Goal: Information Seeking & Learning: Understand process/instructions

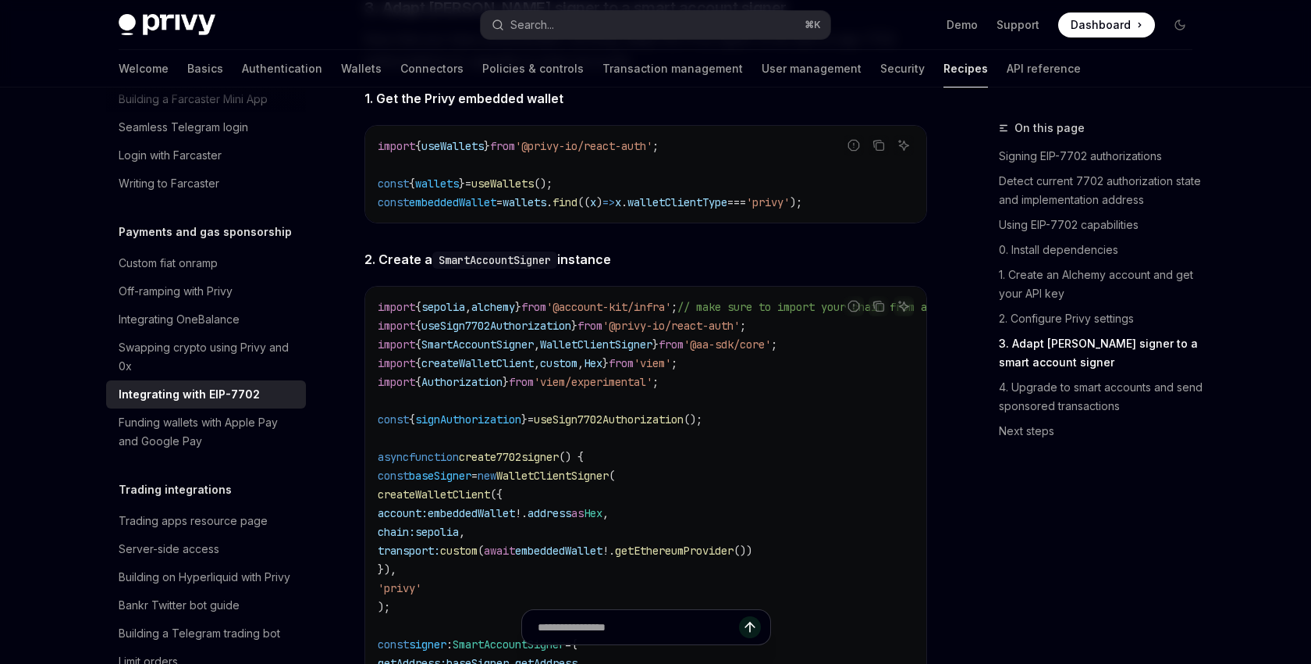
scroll to position [2450, 0]
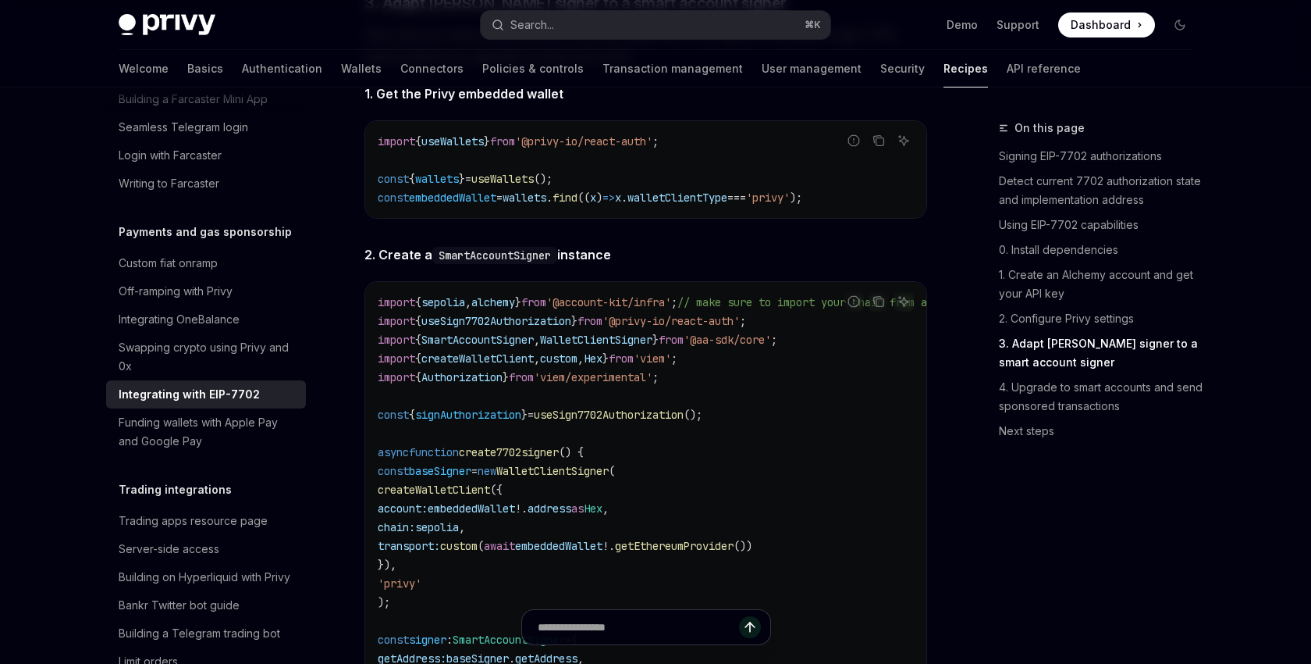
click at [1058, 350] on link "3. Adapt [PERSON_NAME] signer to a smart account signer" at bounding box center [1102, 353] width 206 height 44
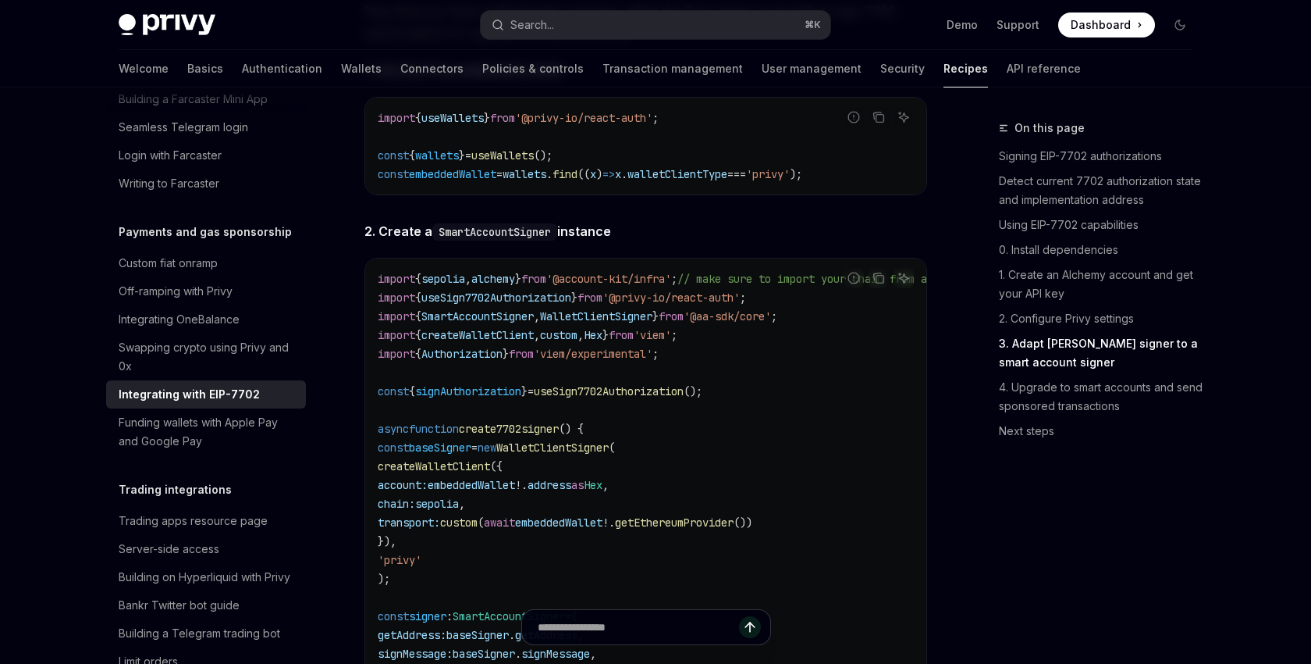
scroll to position [2490, 0]
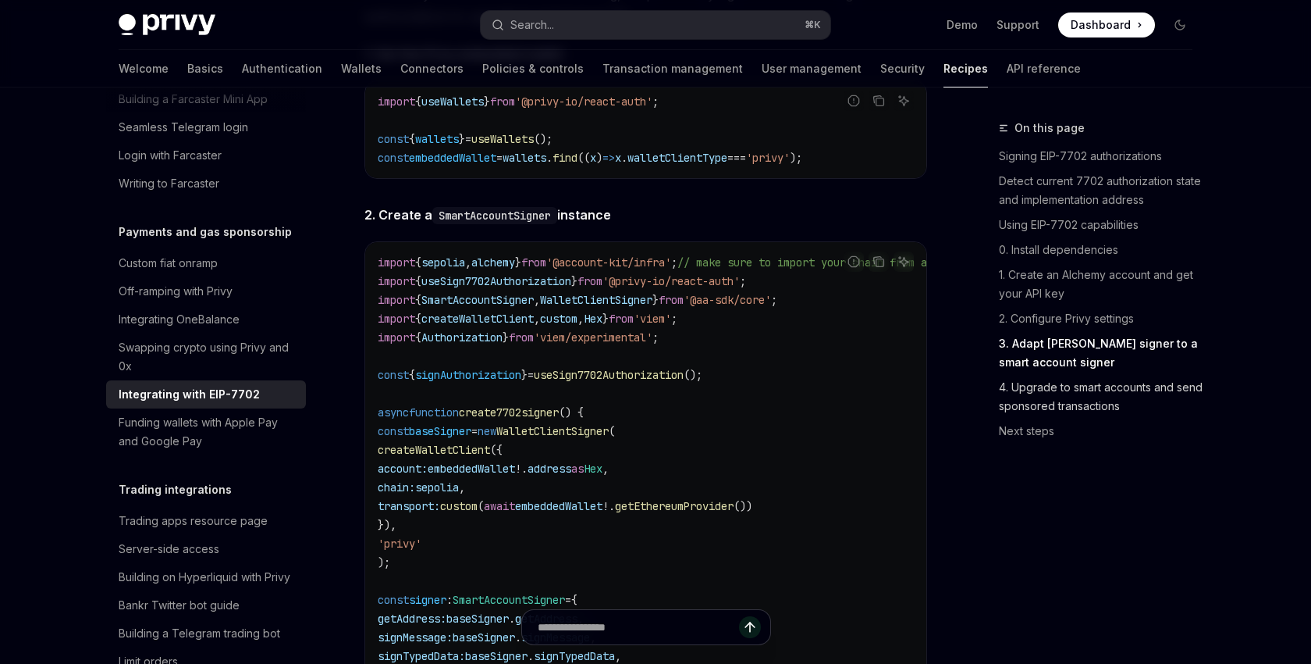
click at [1051, 394] on link "4. Upgrade to smart accounts and send sponsored transactions" at bounding box center [1102, 397] width 206 height 44
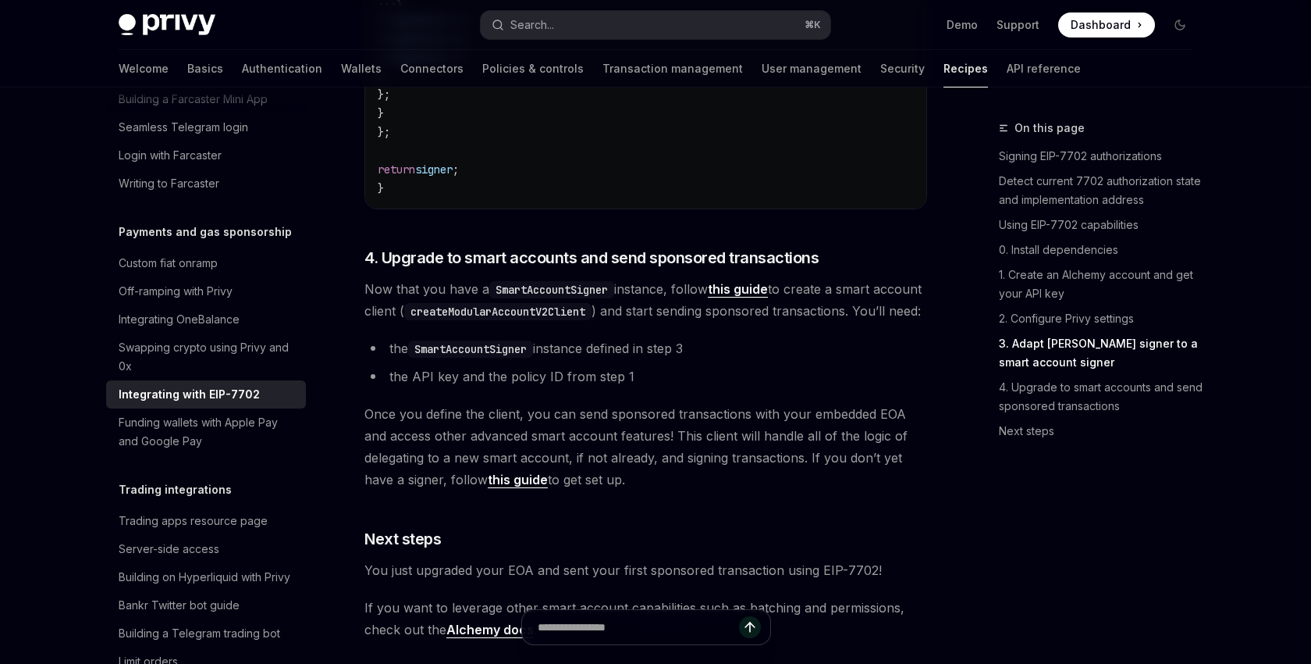
click at [1028, 354] on link "3. Adapt [PERSON_NAME] signer to a smart account signer" at bounding box center [1102, 353] width 206 height 44
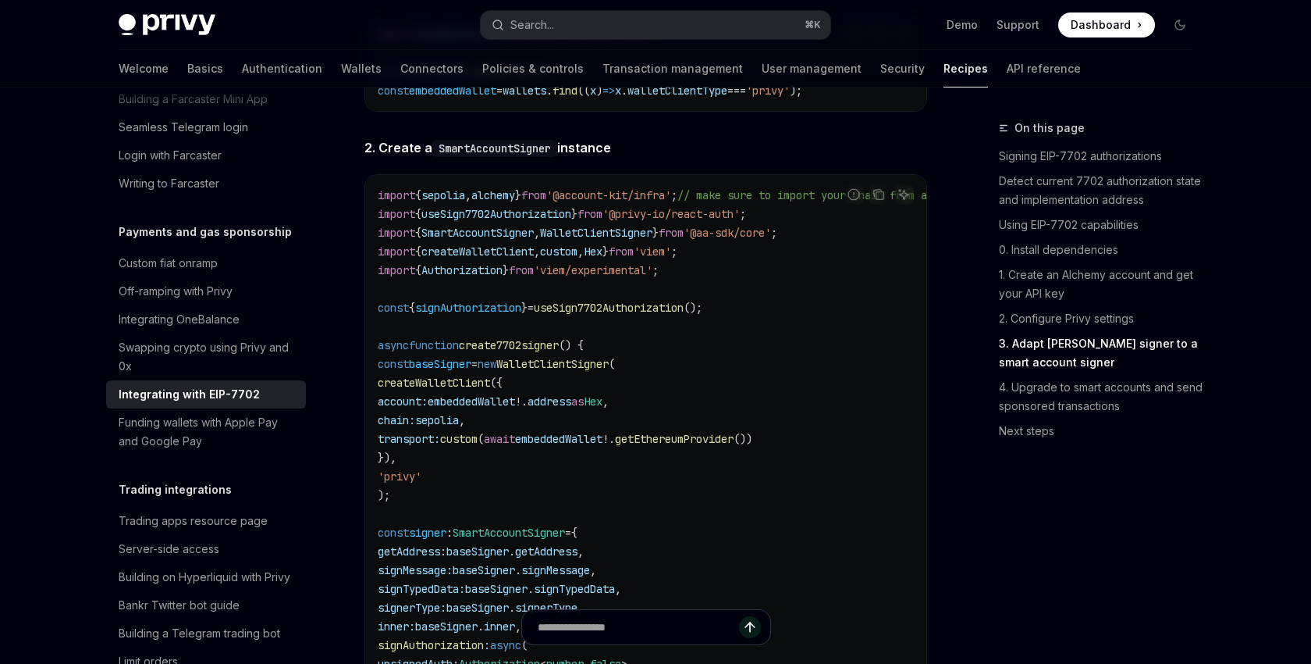
scroll to position [2558, 0]
click at [727, 286] on code "import { sepolia , alchemy } from '@account-kit/infra' ; // make sure to import…" at bounding box center [734, 578] width 712 height 787
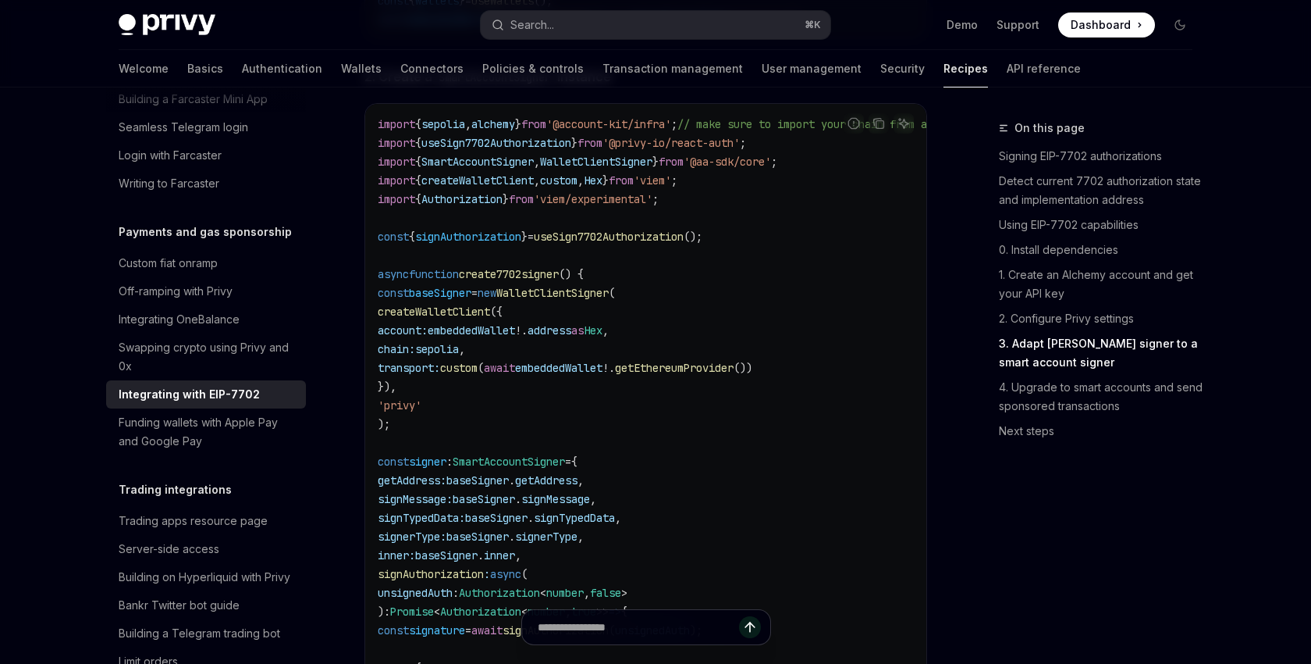
scroll to position [2633, 0]
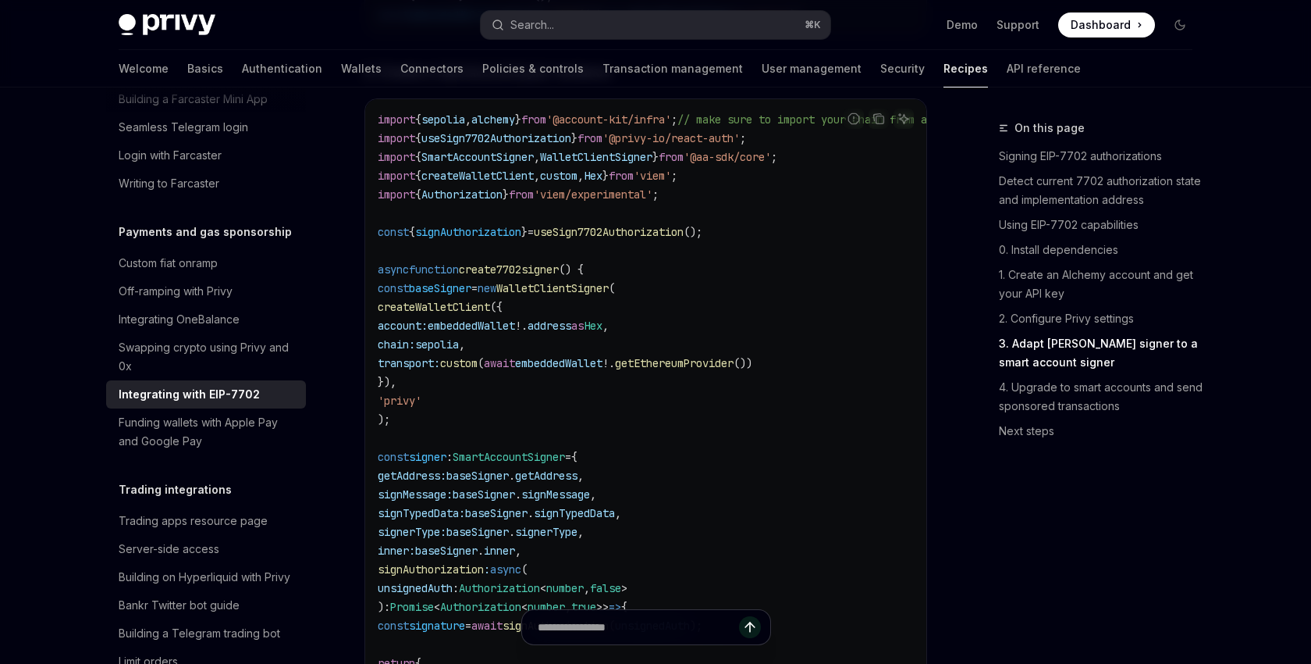
click at [507, 145] on span "useSign7702Authorization" at bounding box center [497, 138] width 150 height 14
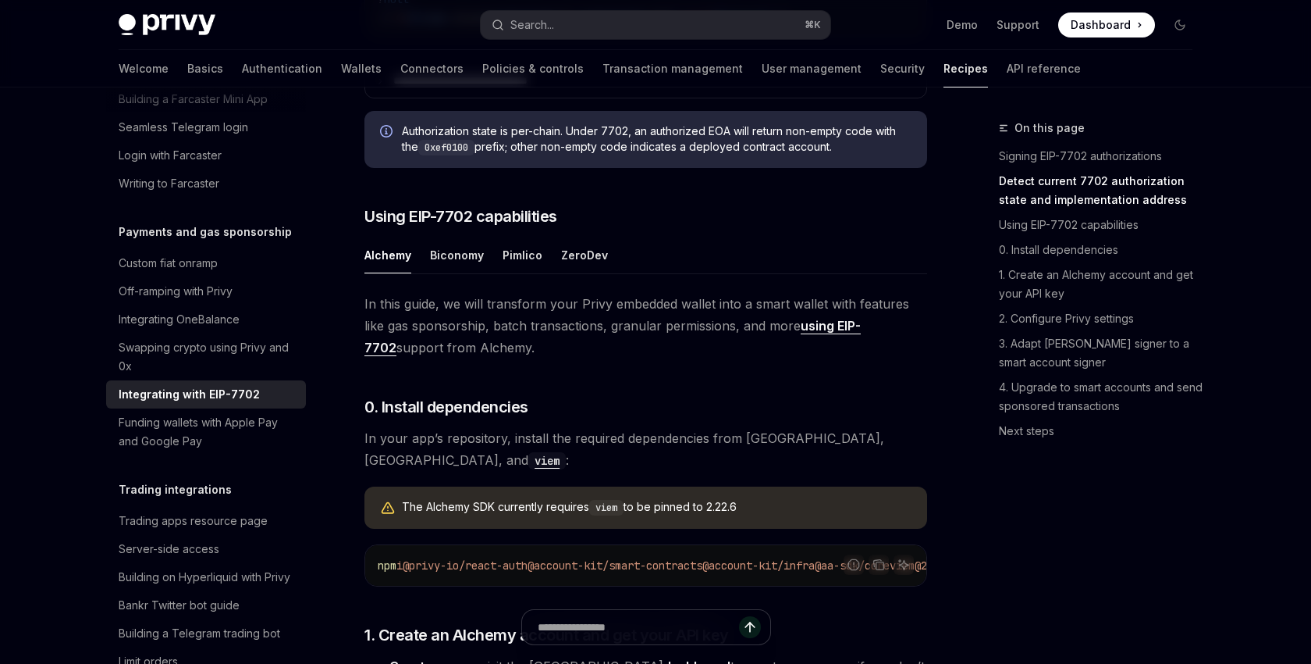
scroll to position [854, 0]
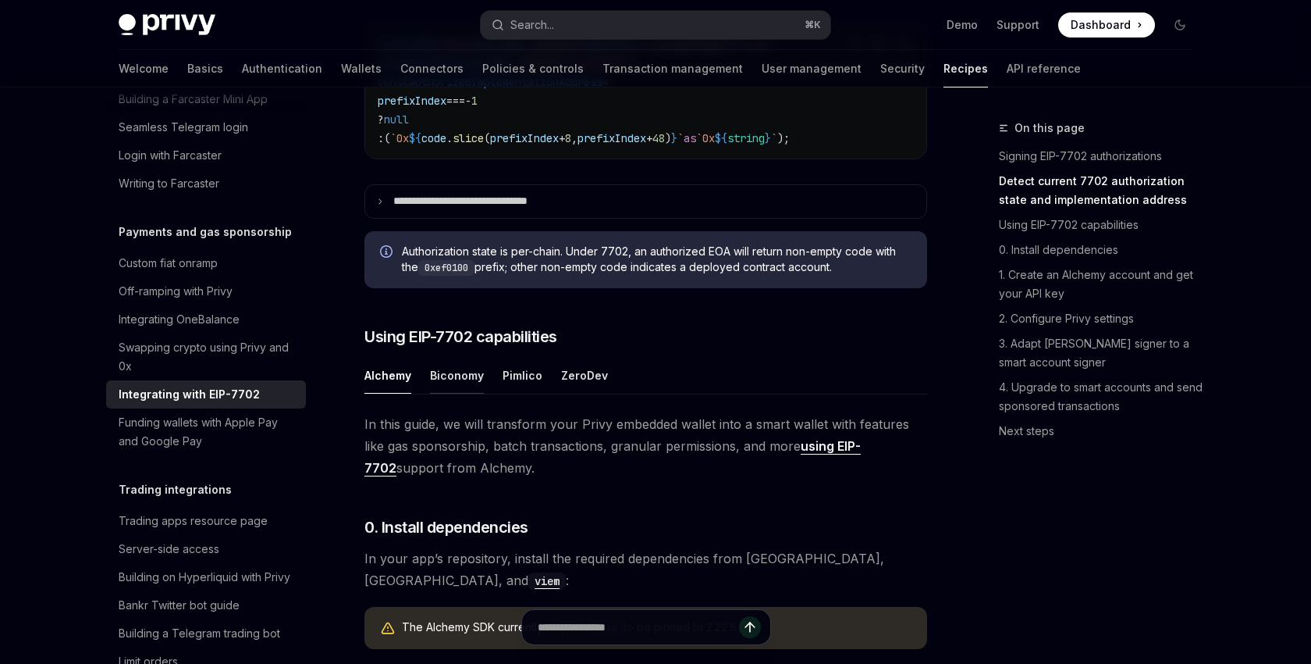
click at [468, 393] on button "Biconomy" at bounding box center [457, 375] width 54 height 37
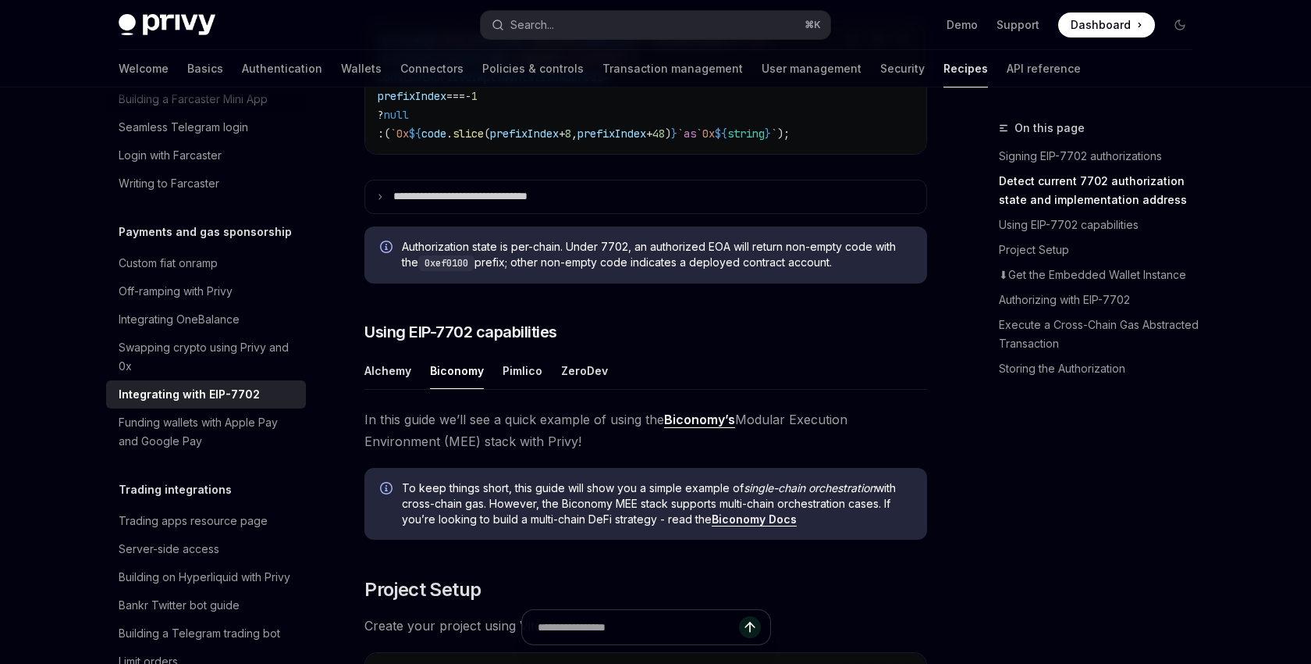
scroll to position [815, 0]
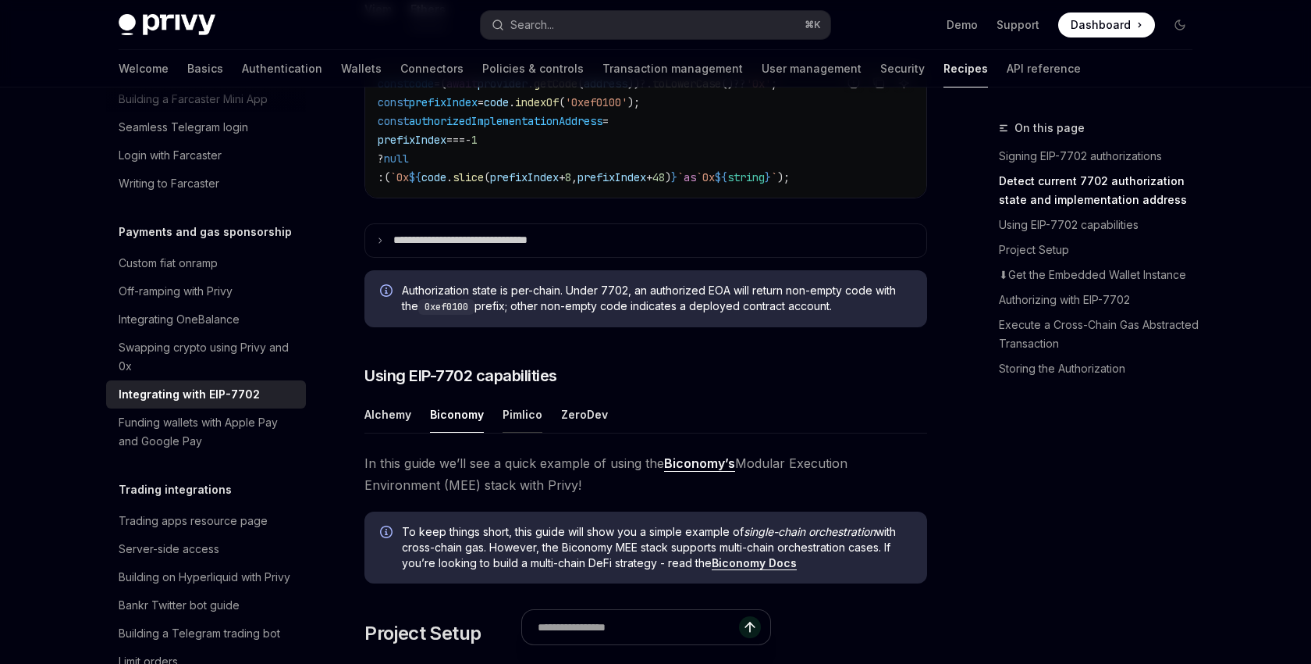
click at [518, 432] on button "Pimlico" at bounding box center [523, 414] width 40 height 37
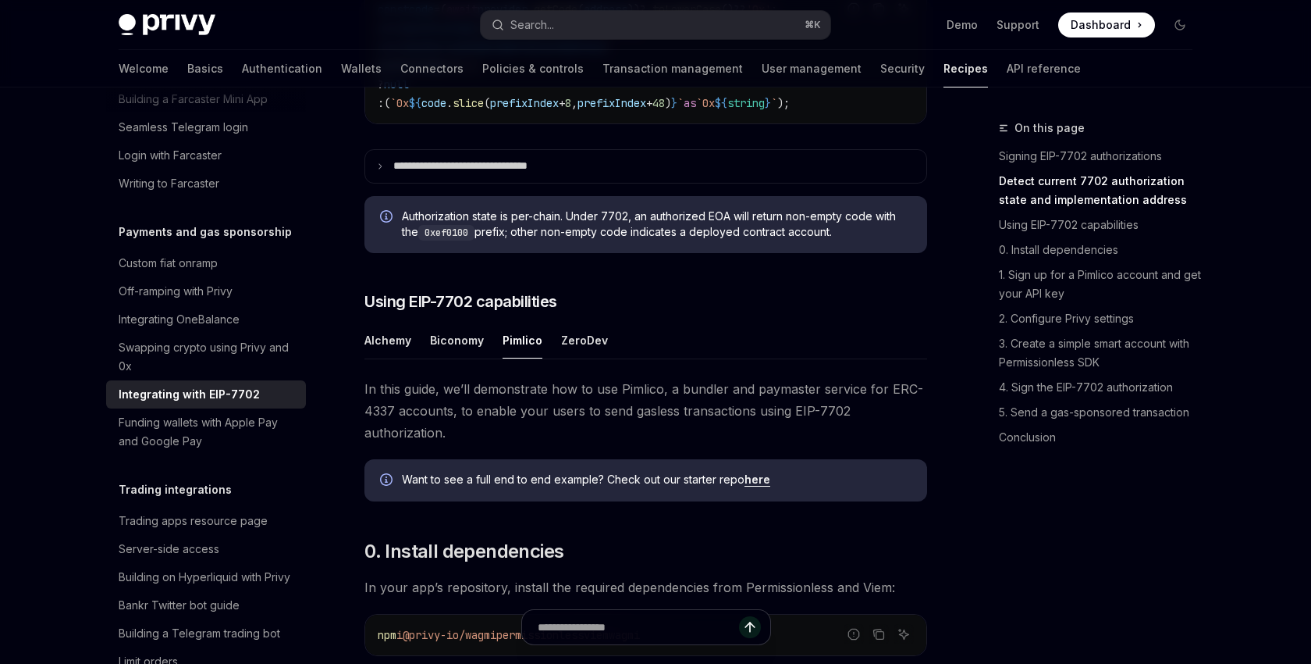
scroll to position [959, 0]
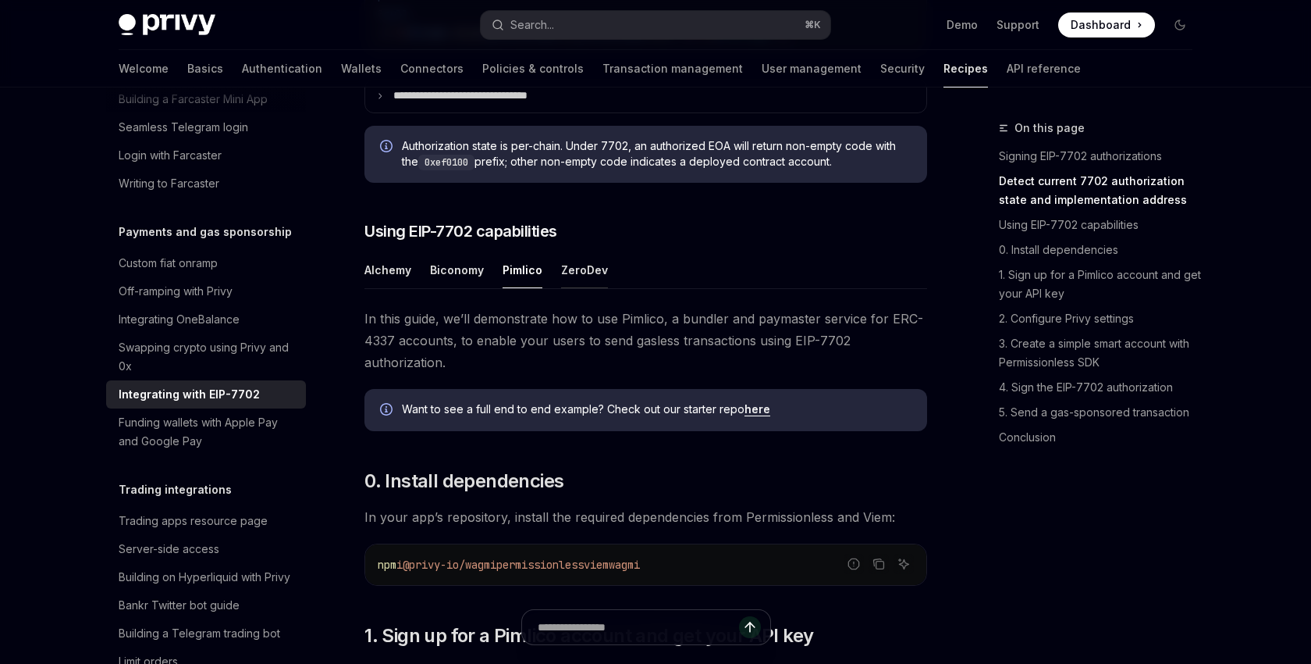
click at [587, 288] on button "ZeroDev" at bounding box center [584, 269] width 47 height 37
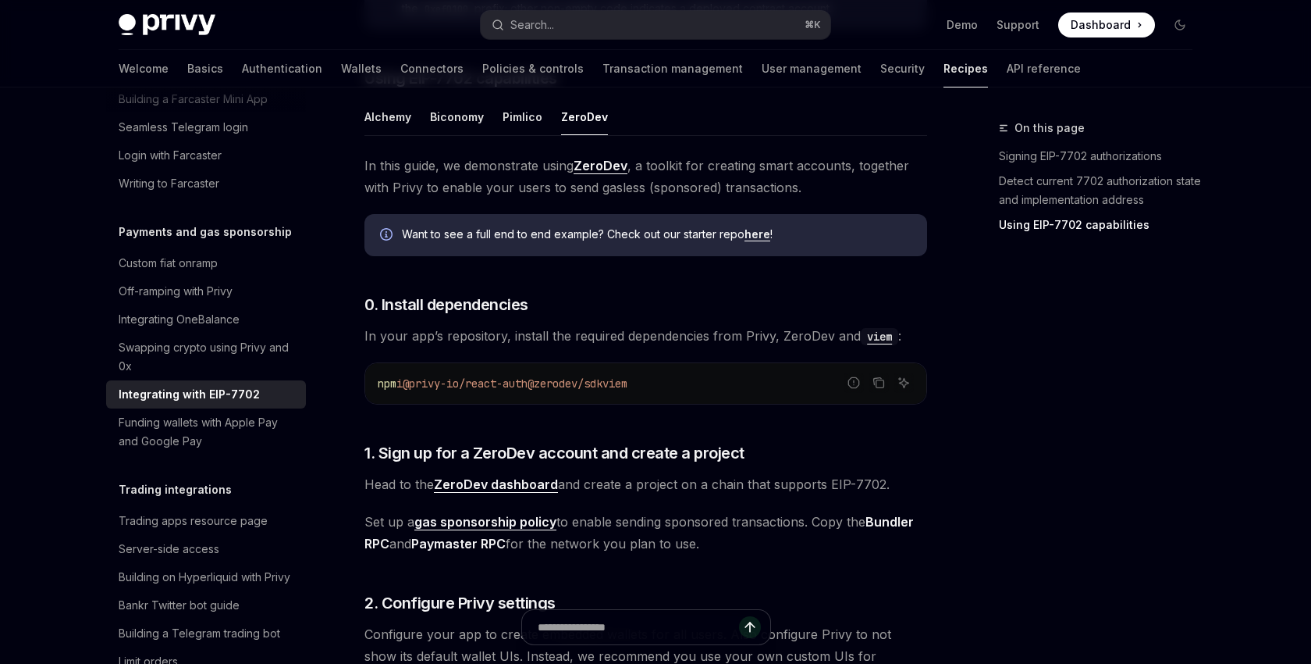
scroll to position [1114, 0]
click at [511, 133] on button "Pimlico" at bounding box center [523, 115] width 40 height 37
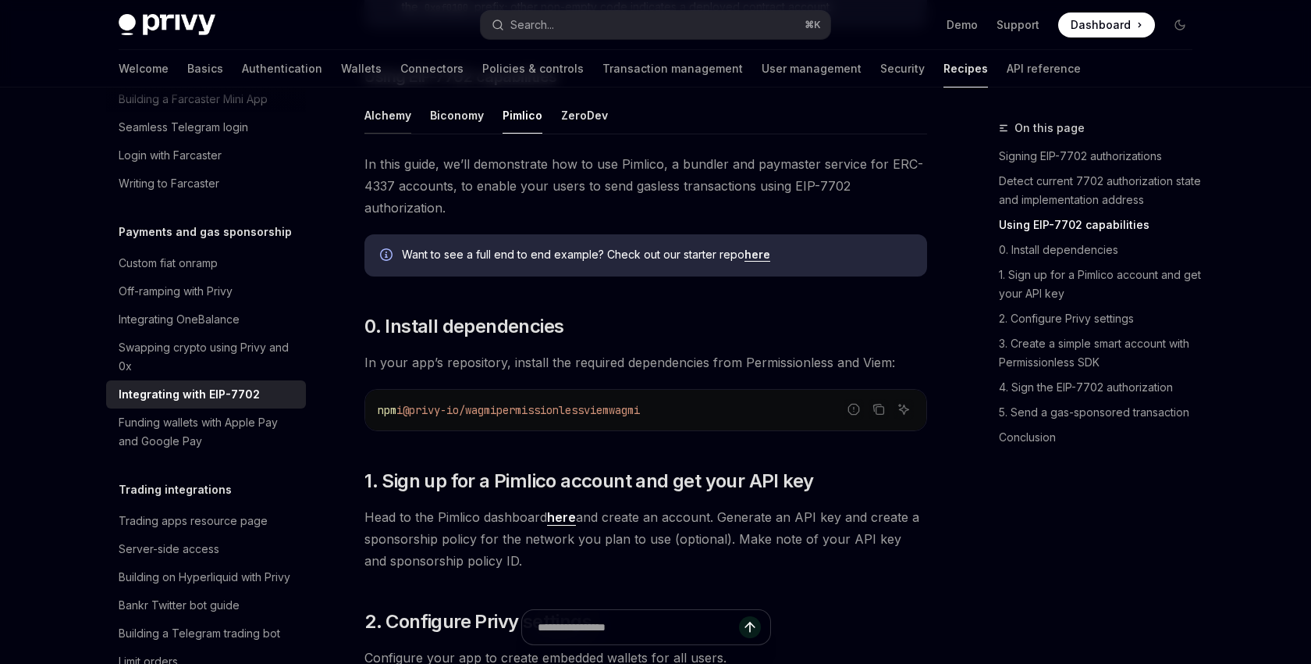
click at [383, 133] on button "Alchemy" at bounding box center [388, 115] width 47 height 37
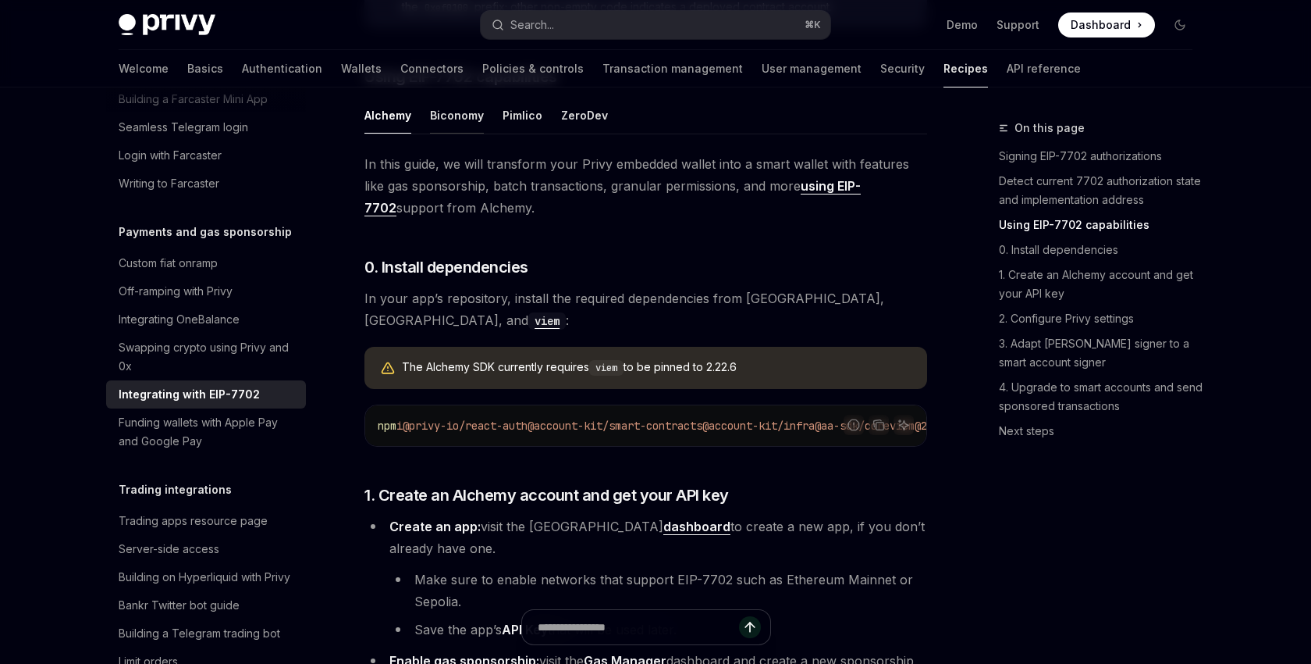
click at [448, 133] on button "Biconomy" at bounding box center [457, 115] width 54 height 37
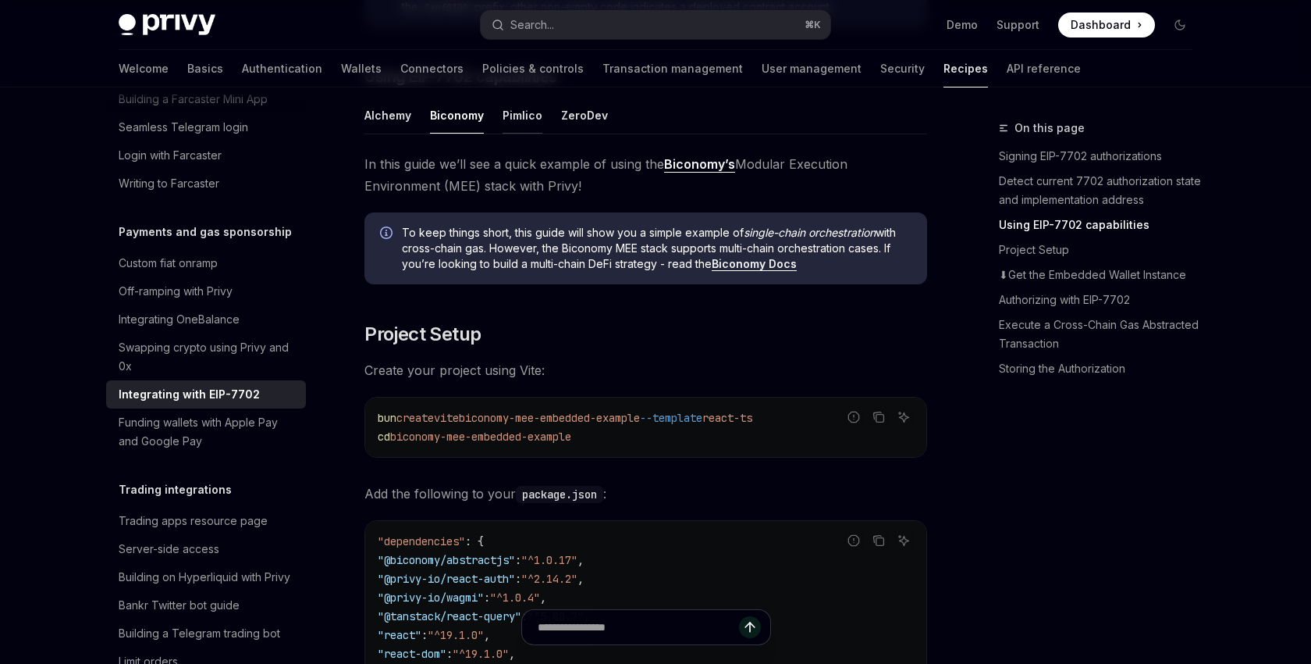
click at [513, 133] on button "Pimlico" at bounding box center [523, 115] width 40 height 37
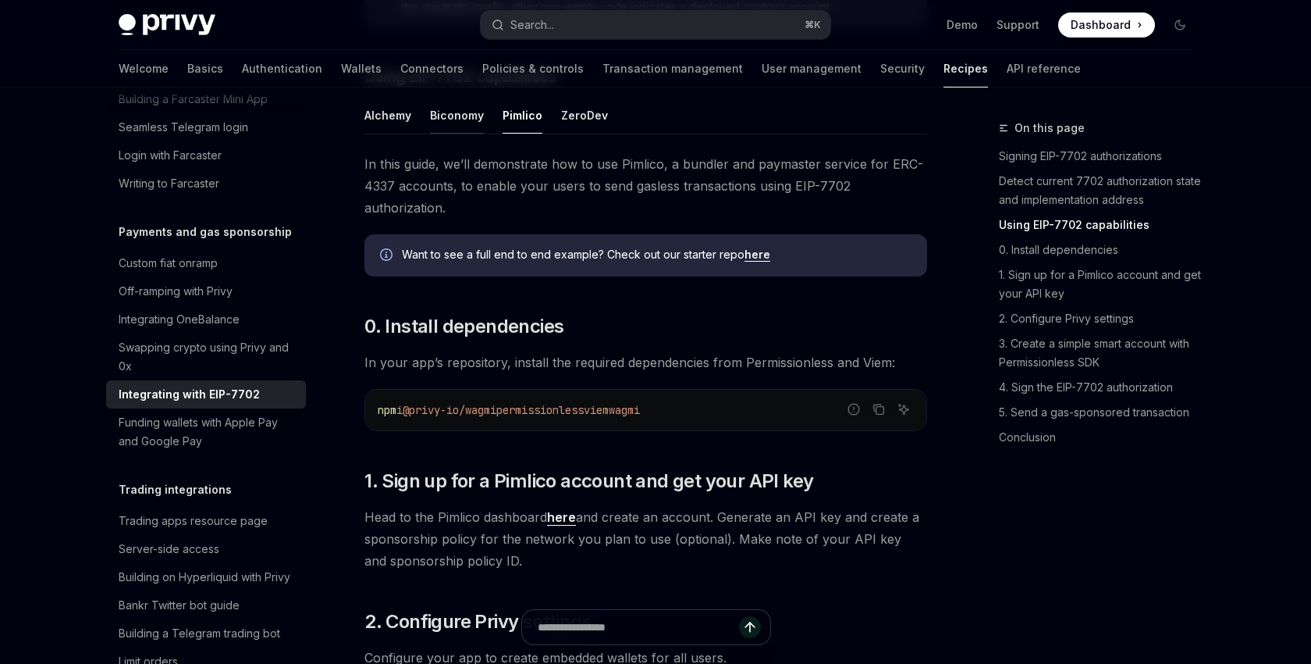
click at [461, 133] on button "Biconomy" at bounding box center [457, 115] width 54 height 37
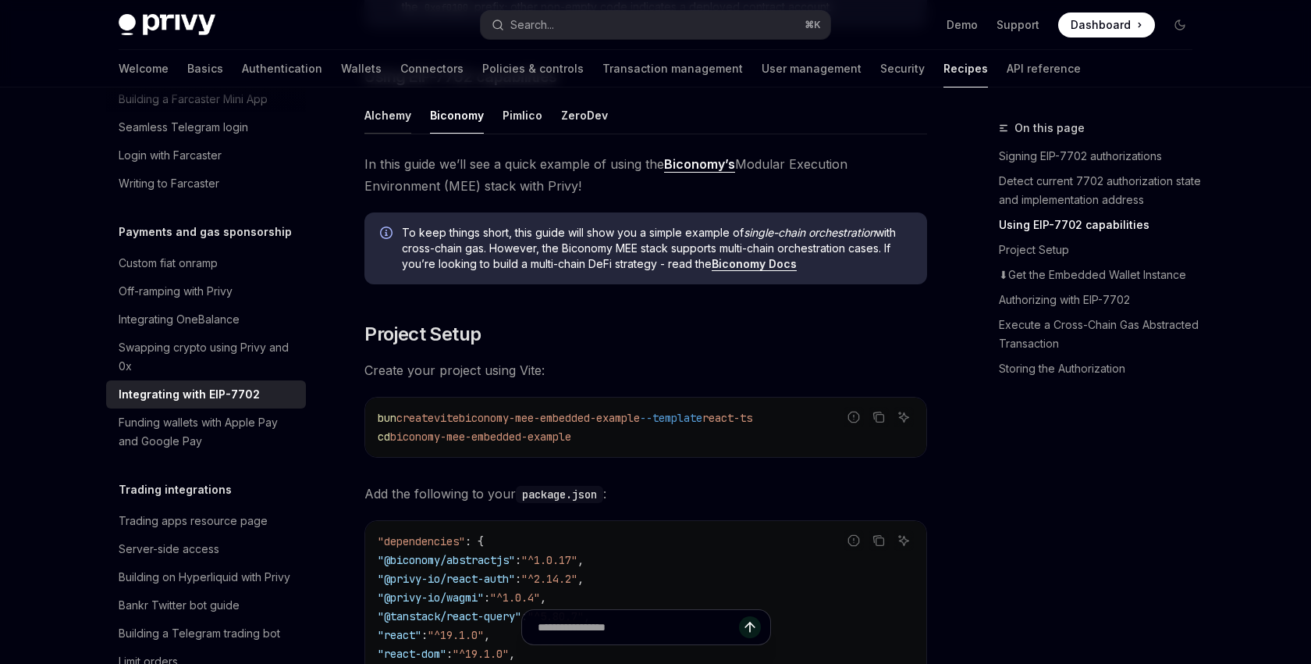
click at [400, 133] on button "Alchemy" at bounding box center [388, 115] width 47 height 37
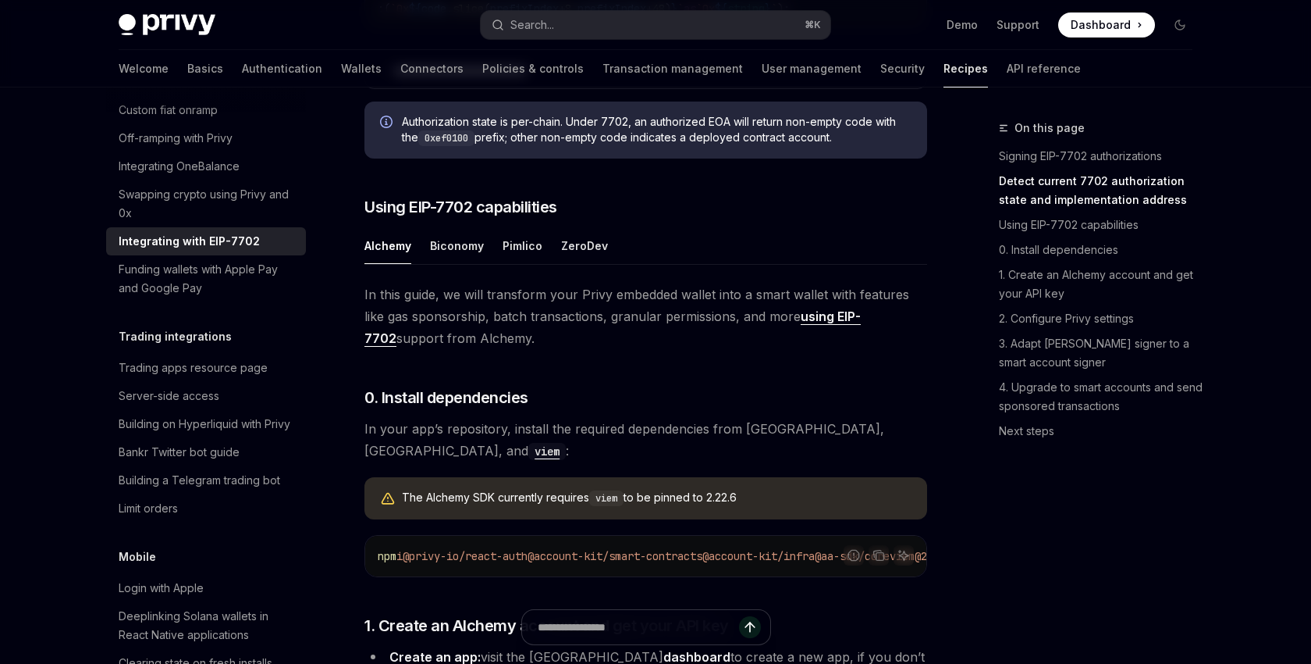
scroll to position [972, 0]
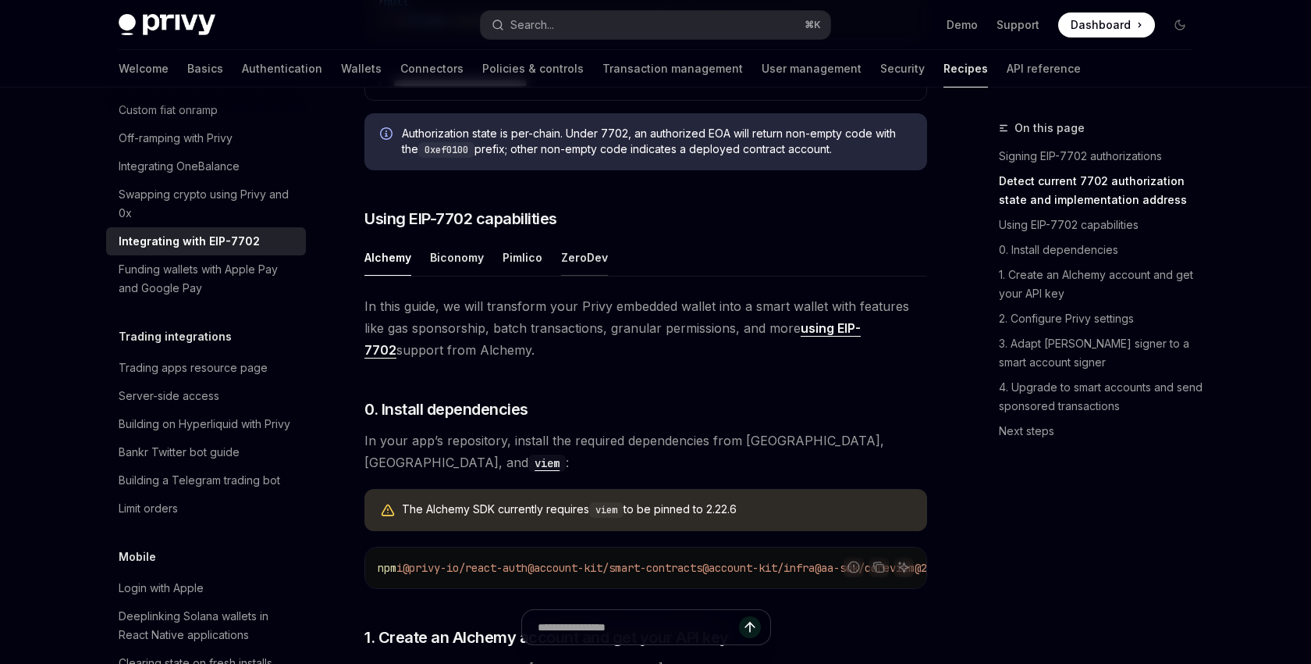
click at [580, 276] on button "ZeroDev" at bounding box center [584, 257] width 47 height 37
type textarea "*"
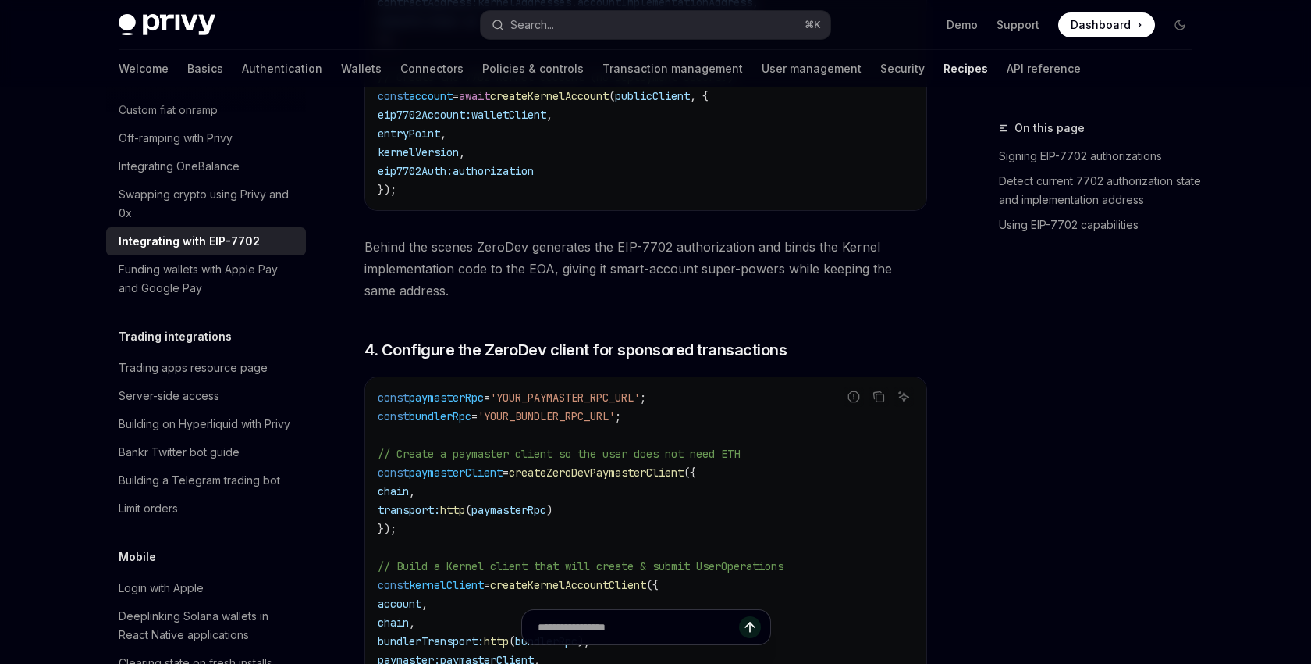
scroll to position [2923, 0]
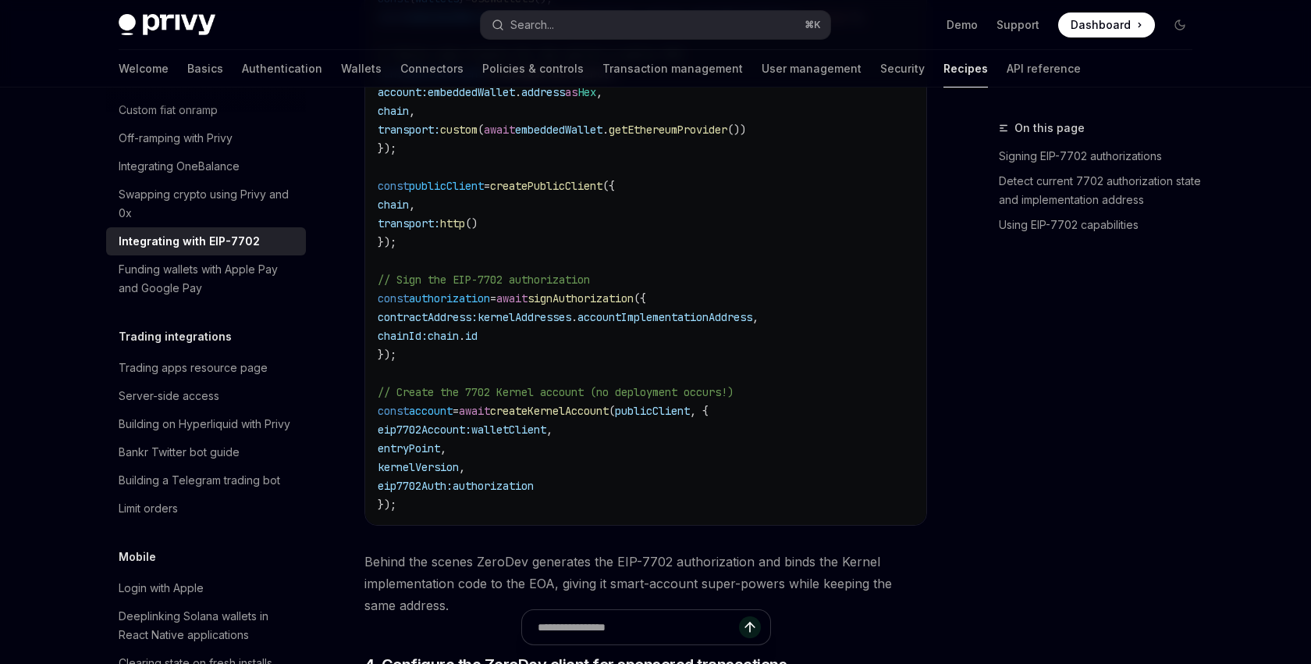
scroll to position [2578, 0]
click at [599, 414] on span "createKernelAccount" at bounding box center [549, 407] width 119 height 14
copy span "createKernelAccount"
click at [609, 302] on span "signAuthorization" at bounding box center [581, 295] width 106 height 14
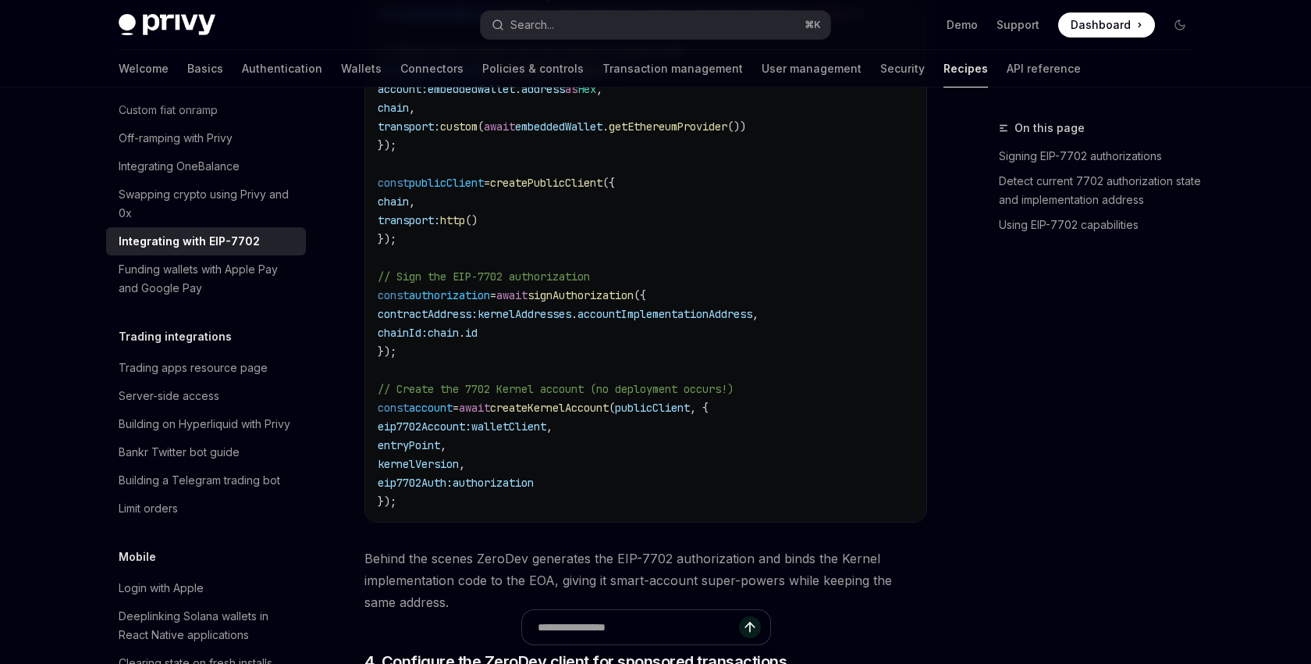
click at [609, 302] on span "signAuthorization" at bounding box center [581, 295] width 106 height 14
copy span "signAuthorization"
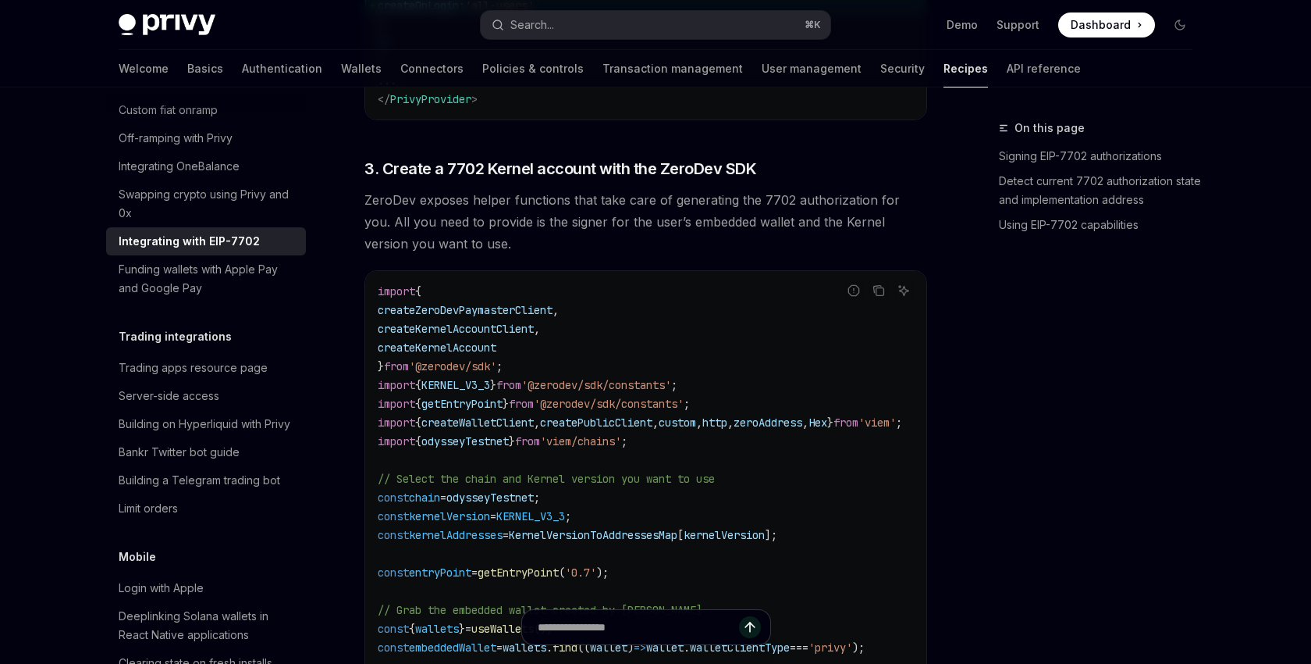
scroll to position [1976, 0]
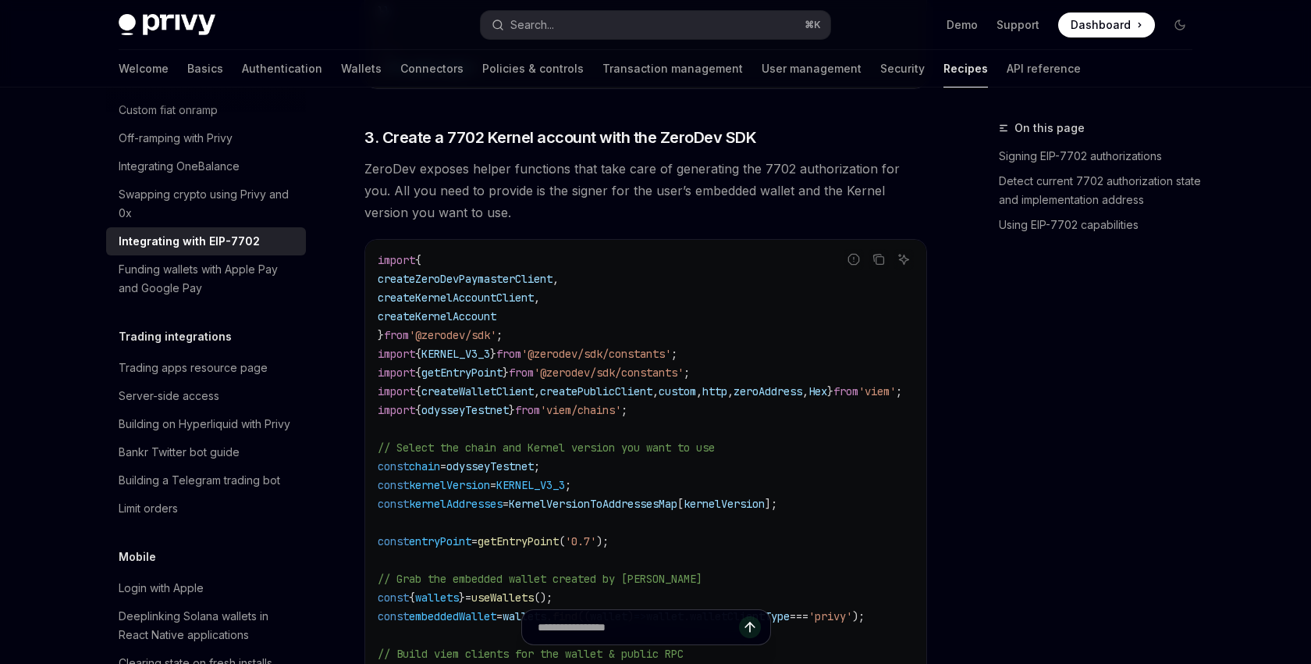
click at [505, 286] on span "createZeroDevPaymasterClient" at bounding box center [465, 279] width 175 height 14
click at [518, 304] on span "createKernelAccountClient" at bounding box center [456, 297] width 156 height 14
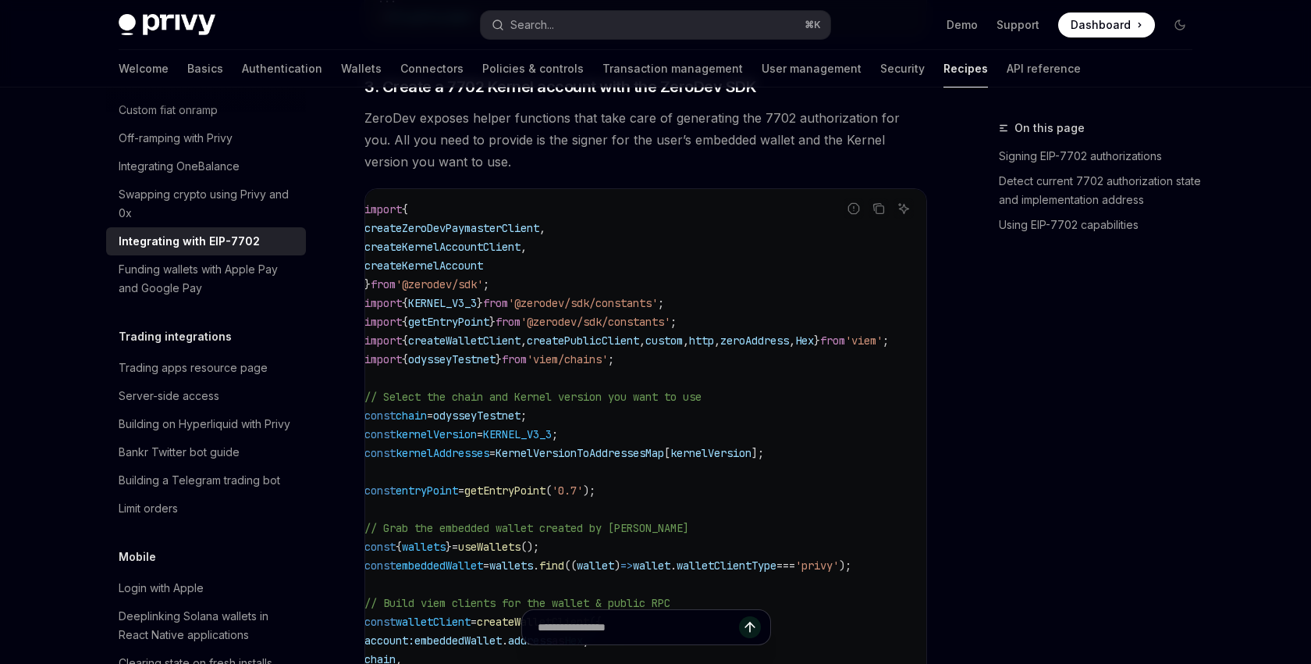
scroll to position [0, 0]
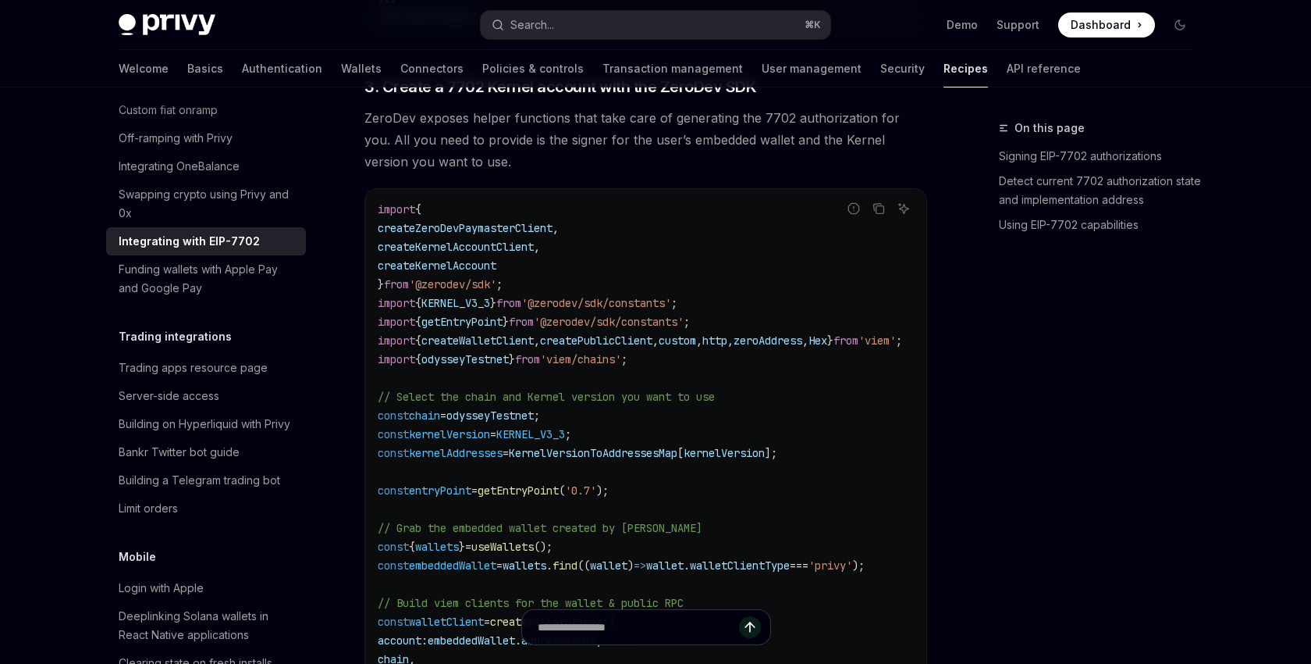
click at [505, 347] on span "createWalletClient" at bounding box center [478, 340] width 112 height 14
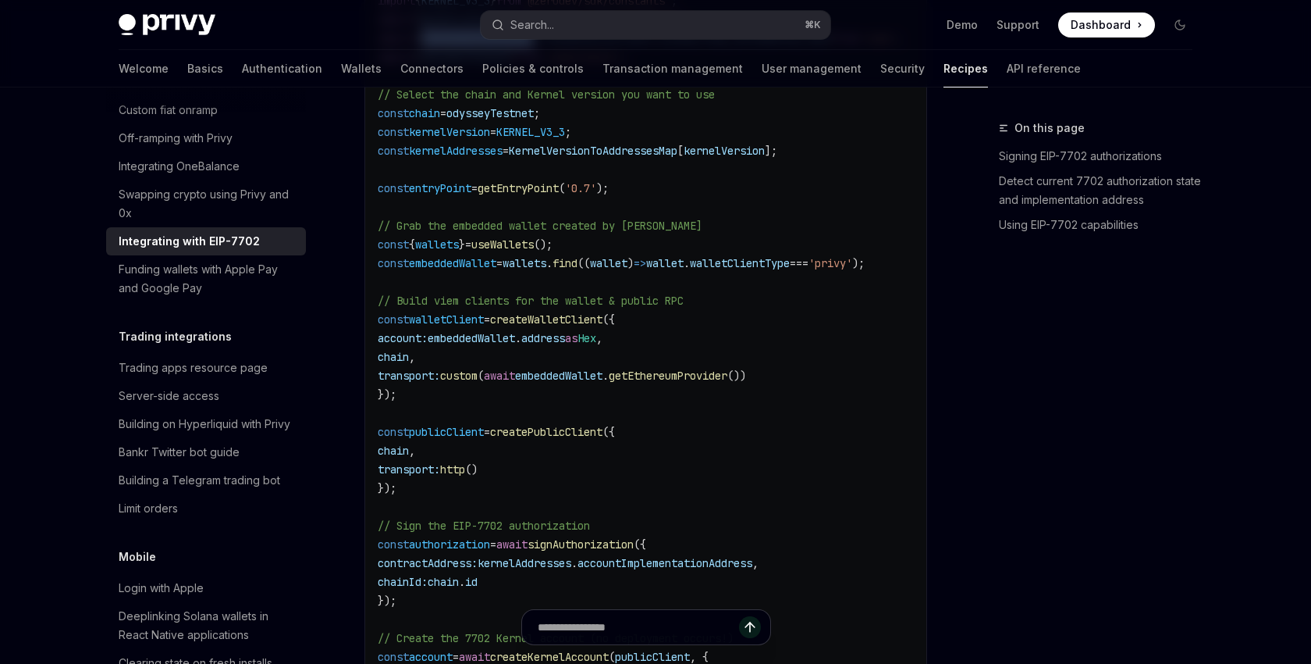
scroll to position [2330, 0]
click at [564, 325] on span "createWalletClient" at bounding box center [546, 318] width 112 height 14
copy span "createWalletClient"
click at [574, 437] on span "createPublicClient" at bounding box center [546, 430] width 112 height 14
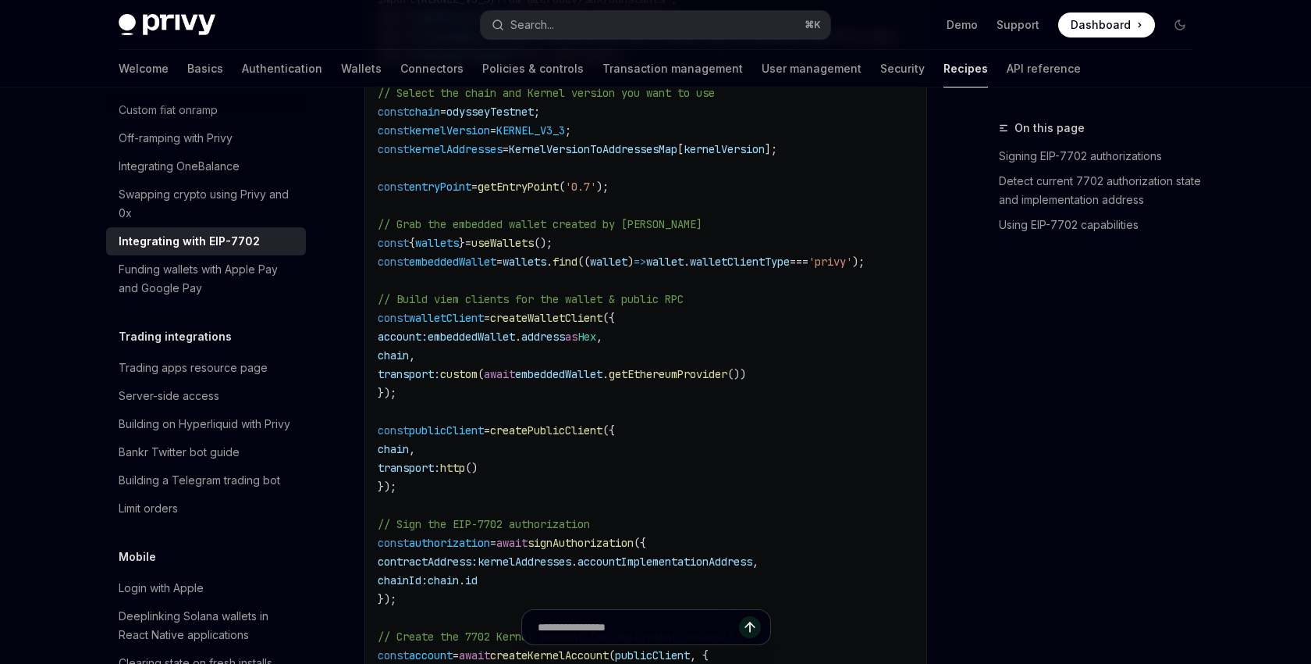
click at [574, 437] on span "createPublicClient" at bounding box center [546, 430] width 112 height 14
copy span "createPublicClient"
